Goal: Task Accomplishment & Management: Manage account settings

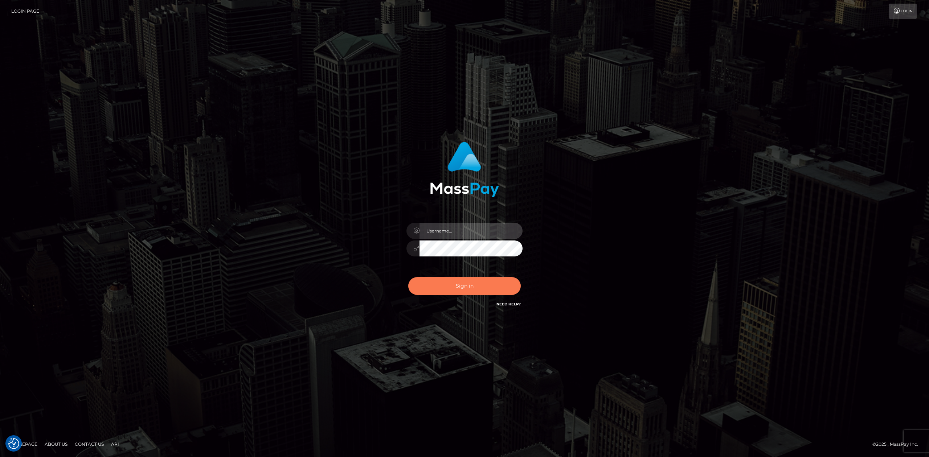
type input "[PERSON_NAME].megabonanza"
click at [491, 264] on button "Sign in" at bounding box center [464, 286] width 113 height 18
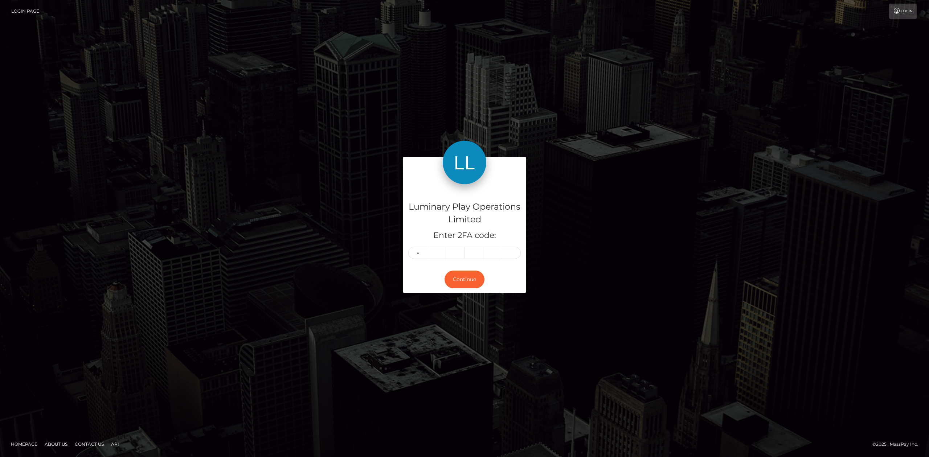
type input "5"
type input "3"
type input "1"
type input "9"
type input "2"
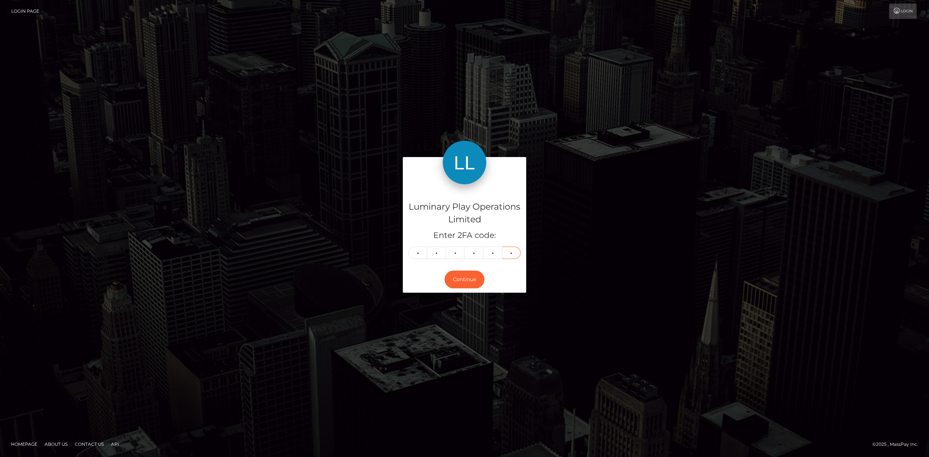
type input "1"
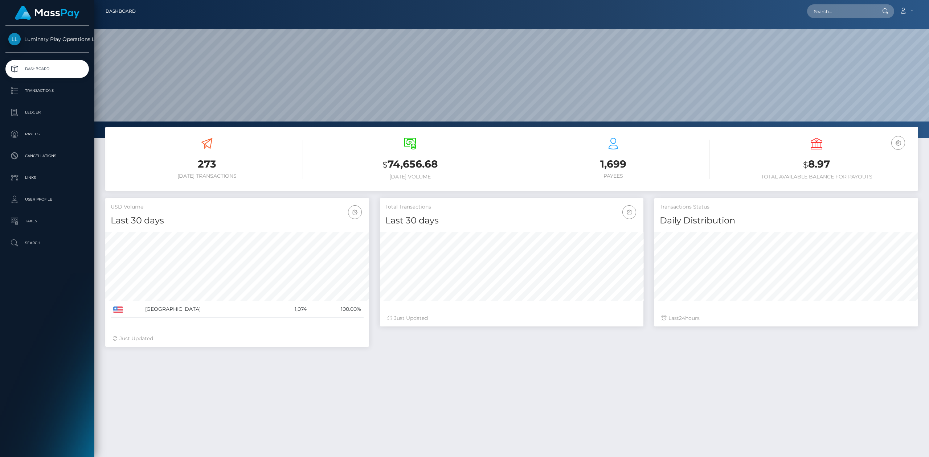
scroll to position [128, 263]
drag, startPoint x: 838, startPoint y: 166, endPoint x: 799, endPoint y: 168, distance: 39.2
click at [800, 167] on h3 "$ 8.97" at bounding box center [816, 164] width 192 height 15
